Goal: Information Seeking & Learning: Learn about a topic

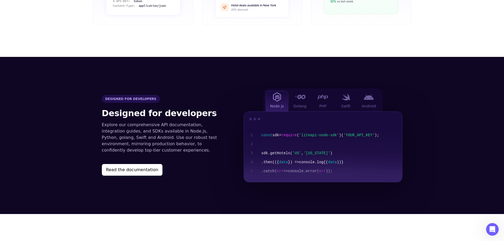
scroll to position [503, 0]
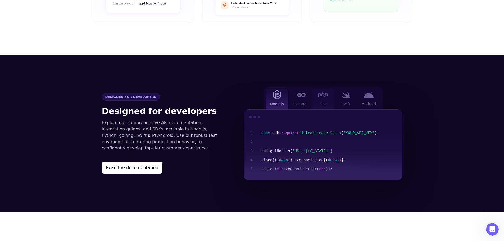
click at [327, 91] on div "PHP" at bounding box center [322, 99] width 23 height 21
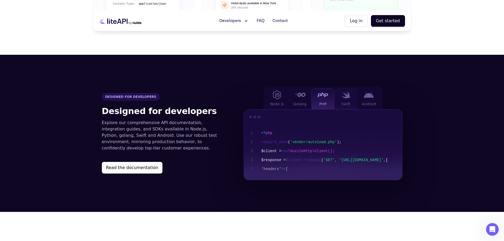
click at [346, 91] on img at bounding box center [345, 94] width 9 height 7
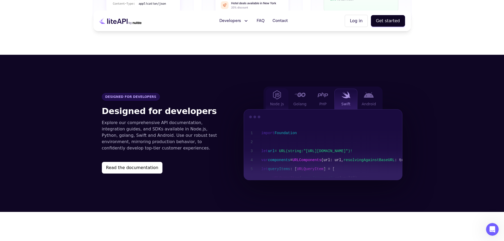
click at [280, 93] on div "Node js" at bounding box center [277, 99] width 23 height 21
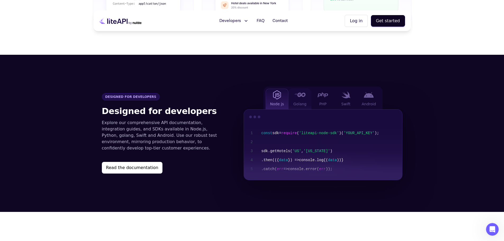
click at [297, 93] on div "Golang" at bounding box center [299, 99] width 23 height 21
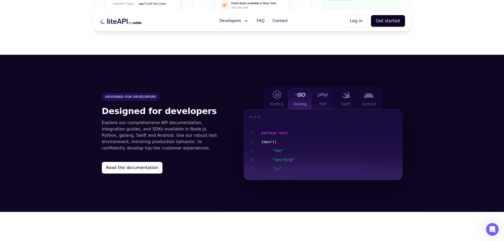
click at [325, 92] on div "PHP" at bounding box center [322, 99] width 23 height 21
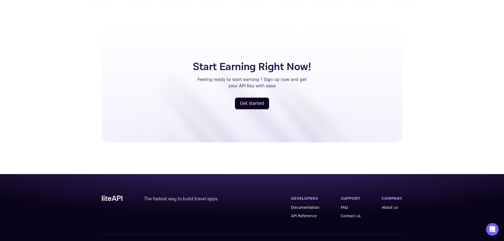
scroll to position [1377, 0]
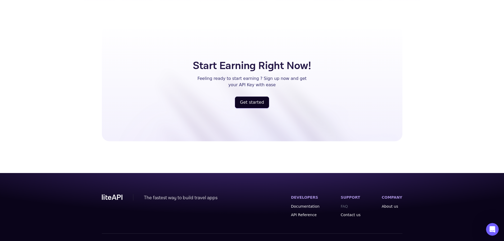
click at [348, 204] on link "FAQ" at bounding box center [351, 206] width 20 height 5
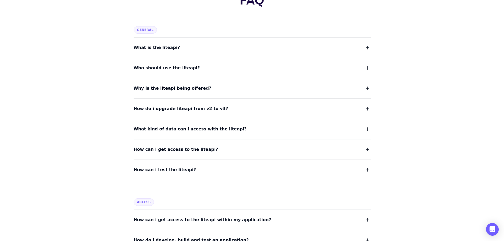
scroll to position [79, 0]
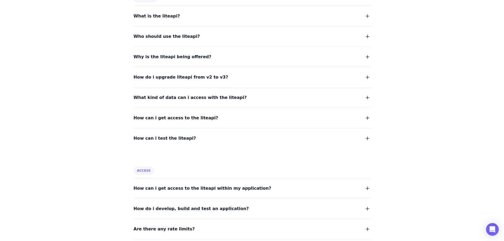
click at [196, 95] on span "What kind of data can i access with the liteapi?" at bounding box center [190, 97] width 113 height 7
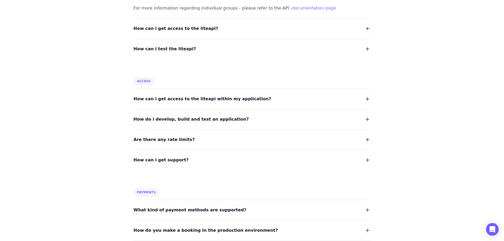
scroll to position [238, 0]
click at [217, 120] on span "How do i develop, build and test an application?" at bounding box center [191, 118] width 115 height 7
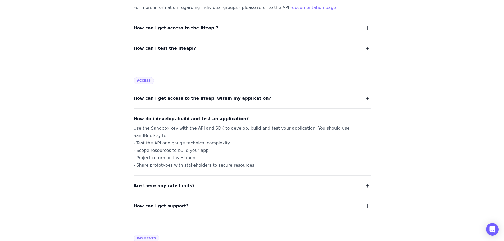
click at [174, 182] on span "Are there any rate limits?" at bounding box center [164, 185] width 61 height 7
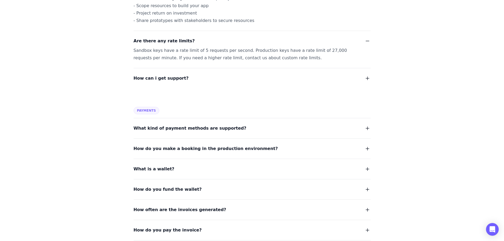
scroll to position [397, 0]
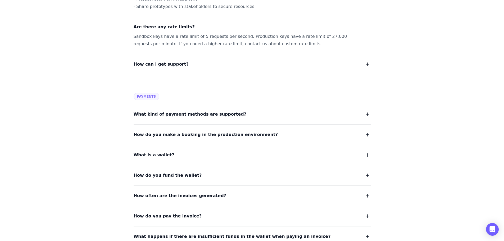
click at [238, 131] on span "How do you make a booking in the production environment?" at bounding box center [206, 134] width 144 height 7
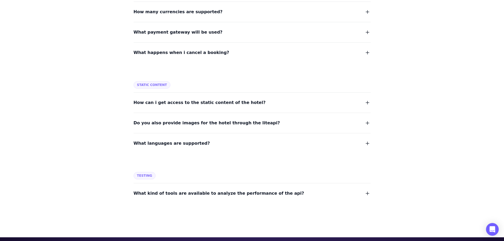
scroll to position [767, 0]
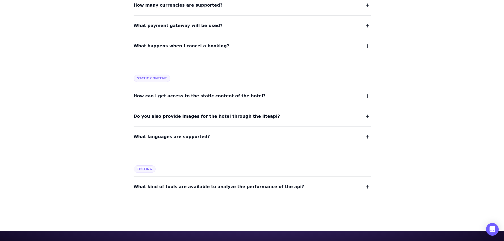
click at [231, 92] on span "How can i get access to the static content of the hotel?" at bounding box center [200, 95] width 132 height 7
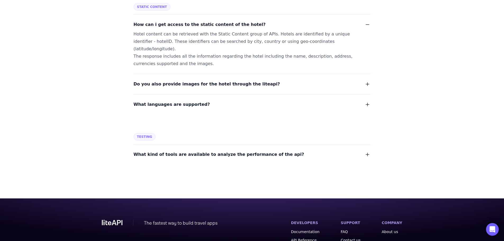
scroll to position [847, 0]
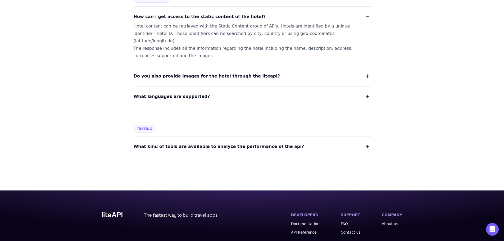
click at [277, 93] on button "What languages are supported?" at bounding box center [252, 96] width 237 height 7
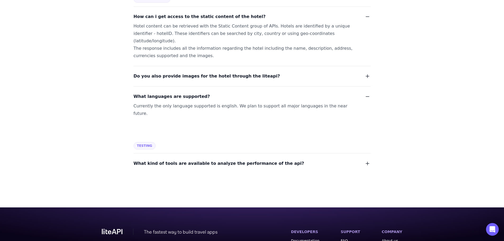
click at [292, 160] on button "What kind of tools are available to analyze the performance of the api?" at bounding box center [252, 163] width 237 height 7
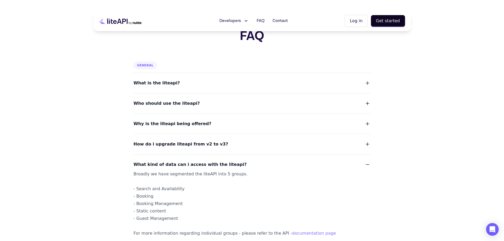
scroll to position [0, 0]
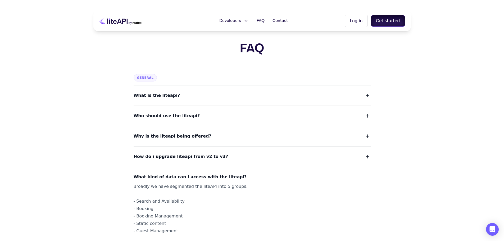
click at [392, 21] on button "Get started" at bounding box center [388, 21] width 34 height 12
